Goal: Task Accomplishment & Management: Use online tool/utility

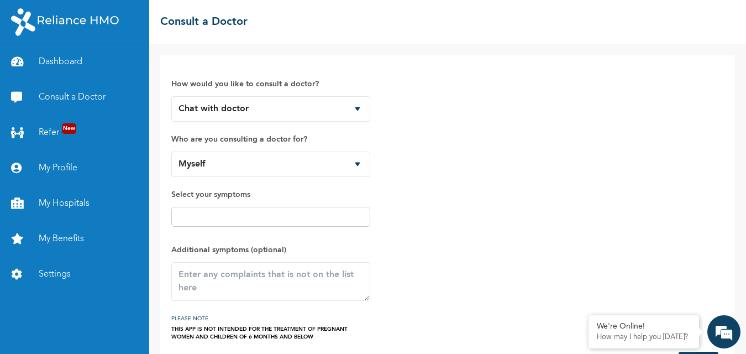
click at [343, 163] on select "Myself" at bounding box center [270, 163] width 199 height 25
click at [350, 162] on select "Myself" at bounding box center [270, 163] width 199 height 25
select select "821603"
click at [171, 151] on select "Myself Mirabel Alabi" at bounding box center [270, 163] width 199 height 25
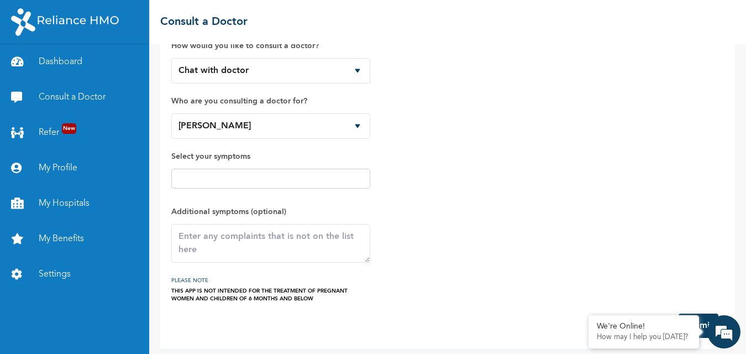
scroll to position [44, 0]
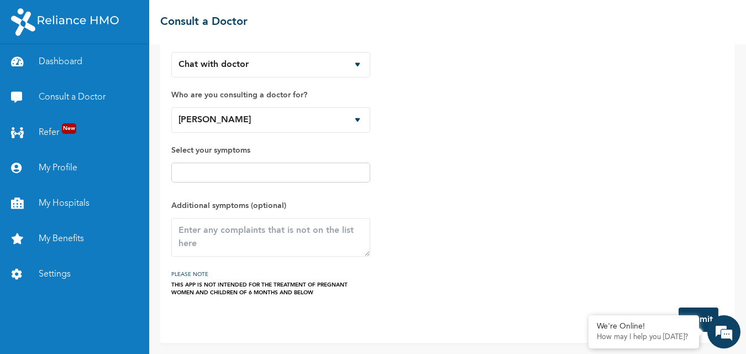
click at [293, 180] on div at bounding box center [270, 172] width 199 height 20
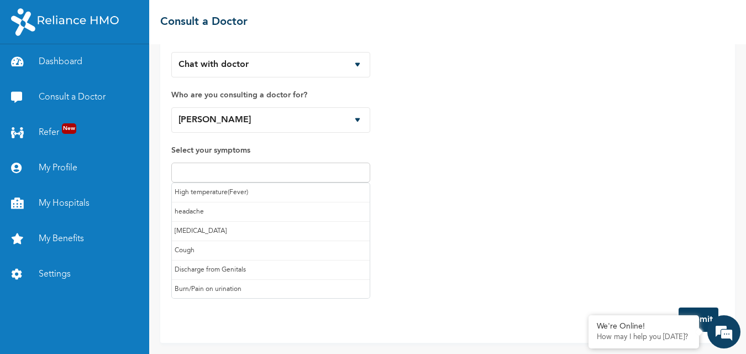
click at [301, 174] on input "text" at bounding box center [271, 172] width 192 height 13
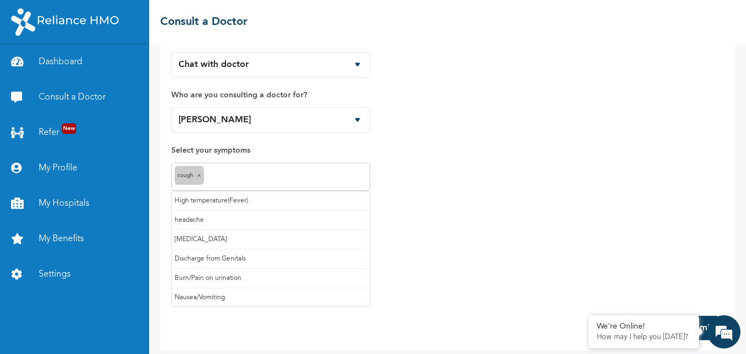
click at [298, 182] on input "text" at bounding box center [287, 176] width 160 height 13
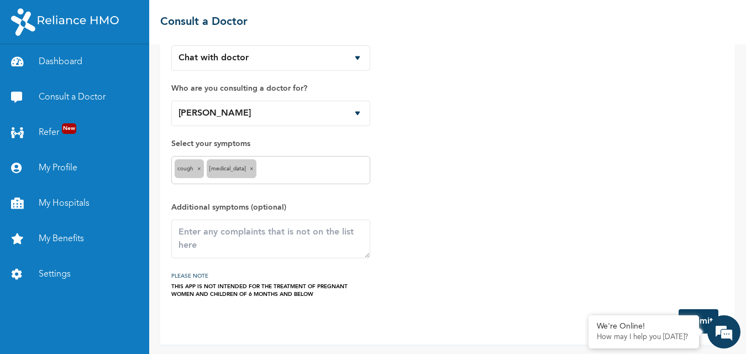
scroll to position [52, 0]
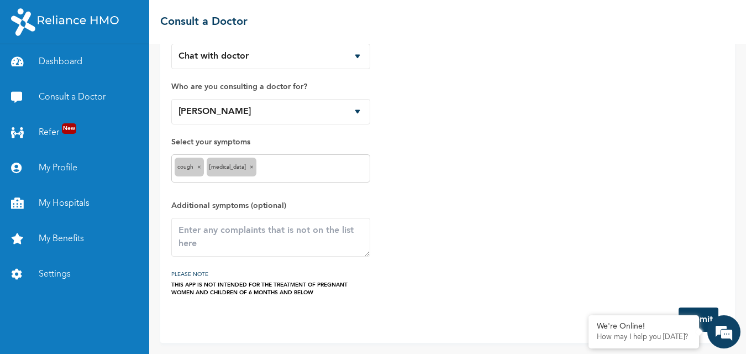
click at [704, 315] on button "Submit" at bounding box center [698, 319] width 40 height 24
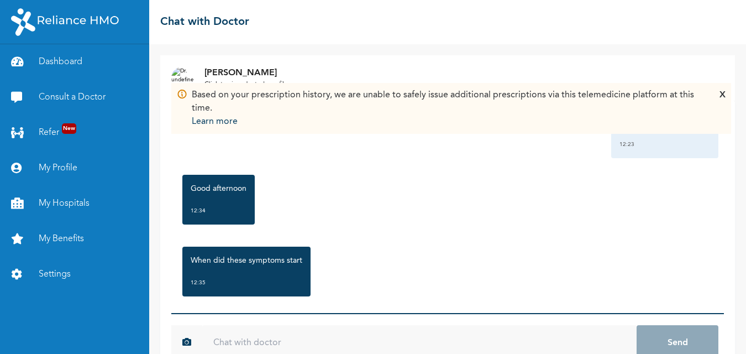
scroll to position [67, 0]
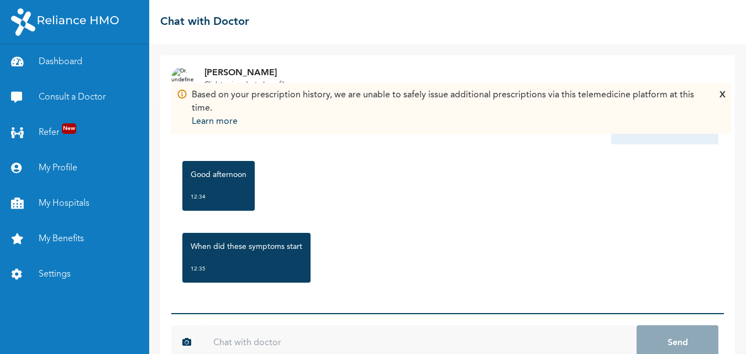
click at [319, 293] on div "[DATE] Cough, [MEDICAL_DATA] 12:23 Good afternoon 12:34 When did these symptoms…" at bounding box center [447, 207] width 552 height 212
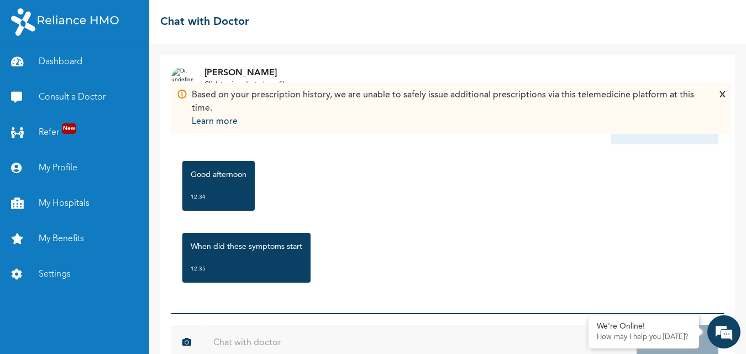
click at [278, 343] on input "text" at bounding box center [419, 342] width 434 height 35
type input "[DATE]"
click at [636, 325] on button "Send" at bounding box center [677, 342] width 82 height 35
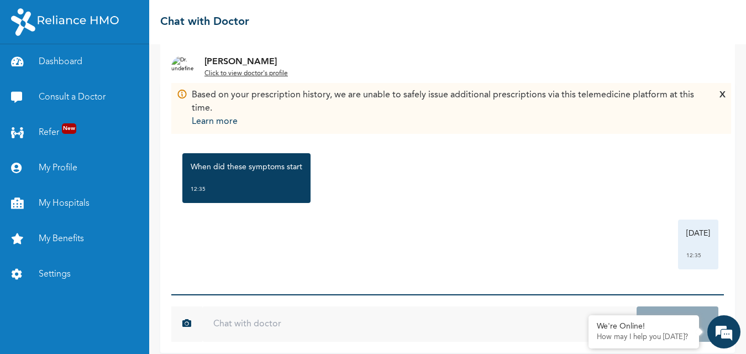
scroll to position [29, 0]
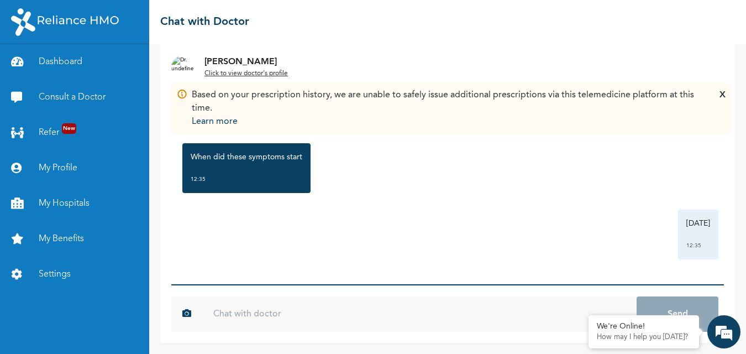
click at [317, 322] on input "text" at bounding box center [419, 313] width 434 height 35
type input "AFTERNOON SIR"
click at [636, 296] on button "Send" at bounding box center [677, 313] width 82 height 35
